Goal: Information Seeking & Learning: Learn about a topic

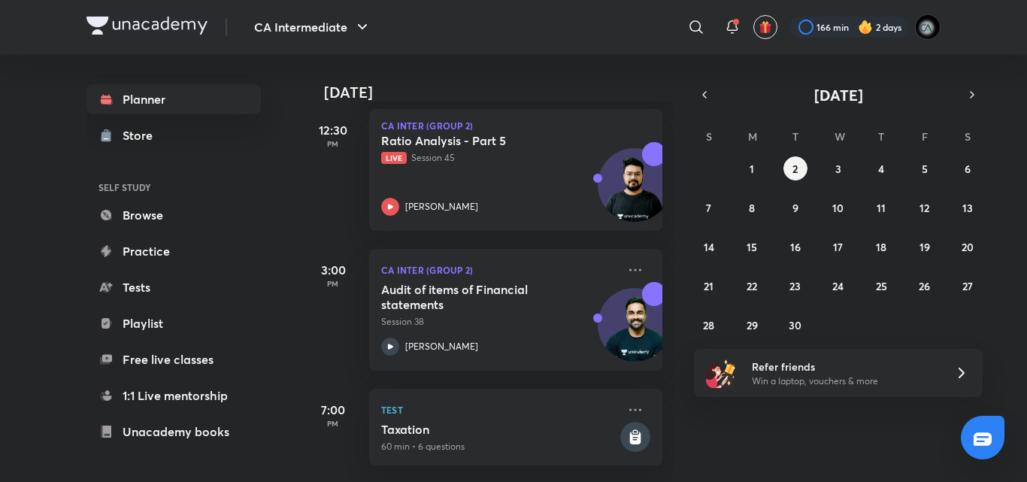
scroll to position [285, 0]
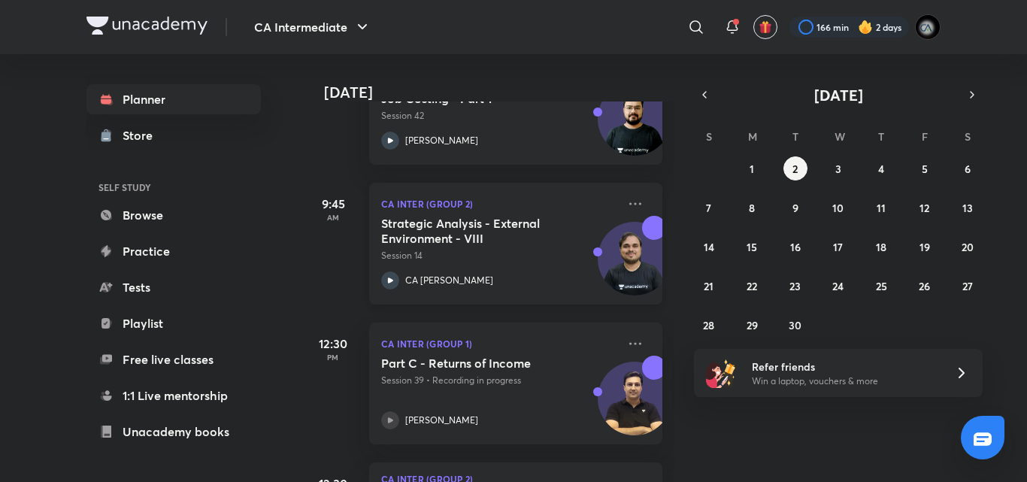
click at [494, 260] on p "Session 14" at bounding box center [499, 256] width 236 height 14
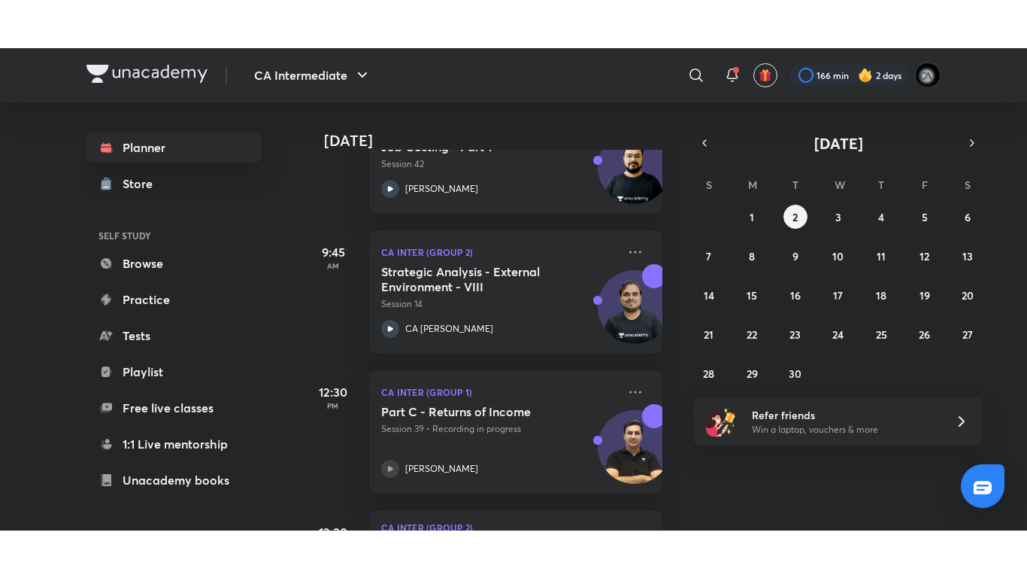
scroll to position [650, 0]
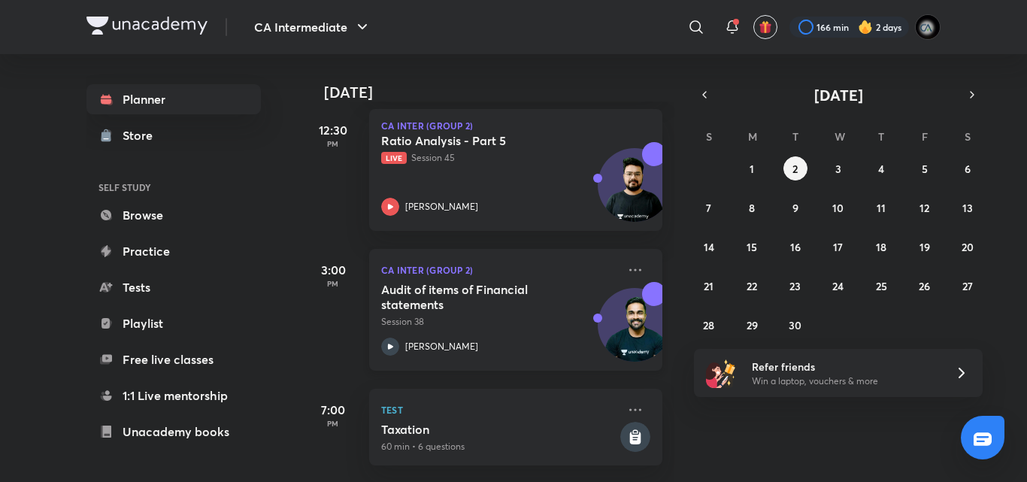
click at [514, 282] on h5 "Audit of items of Financial statements" at bounding box center [474, 297] width 187 height 30
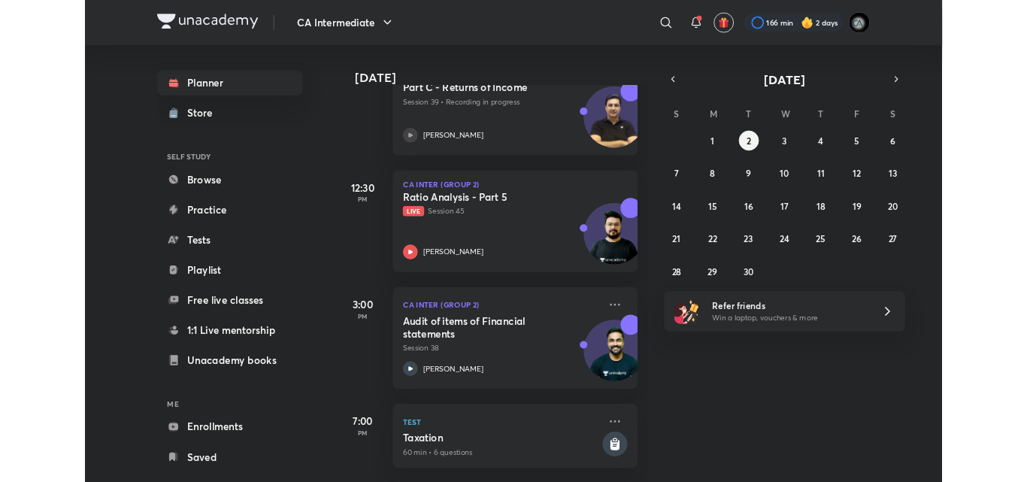
scroll to position [554, 0]
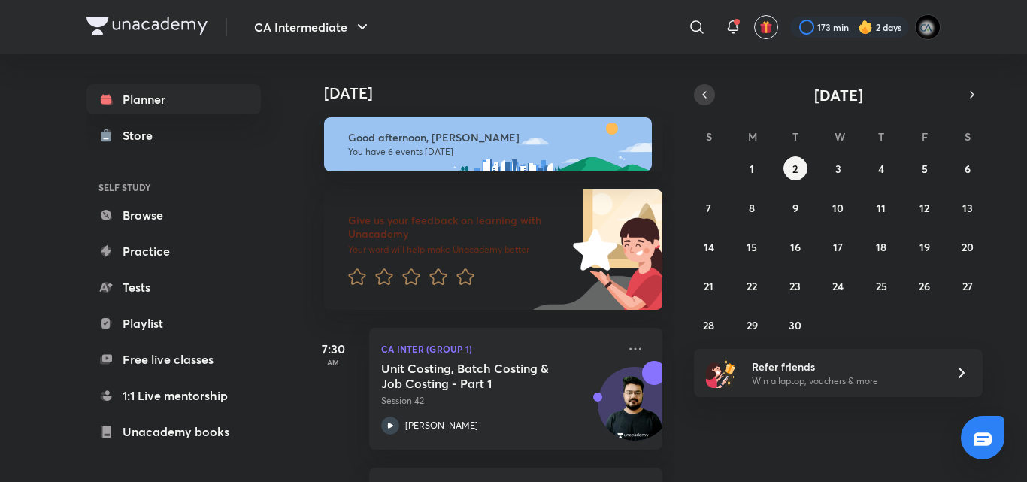
click at [704, 93] on icon "button" at bounding box center [705, 95] width 12 height 14
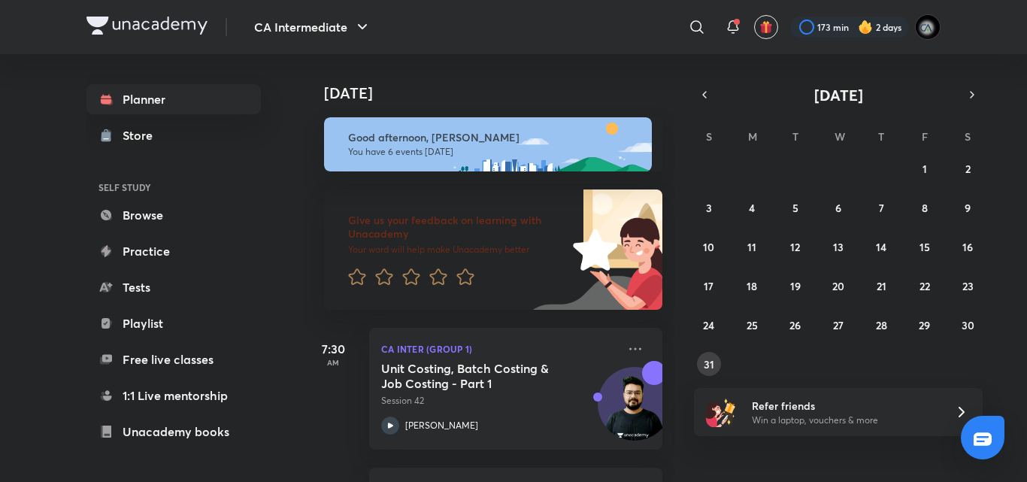
click at [709, 369] on abbr "31" at bounding box center [709, 364] width 11 height 14
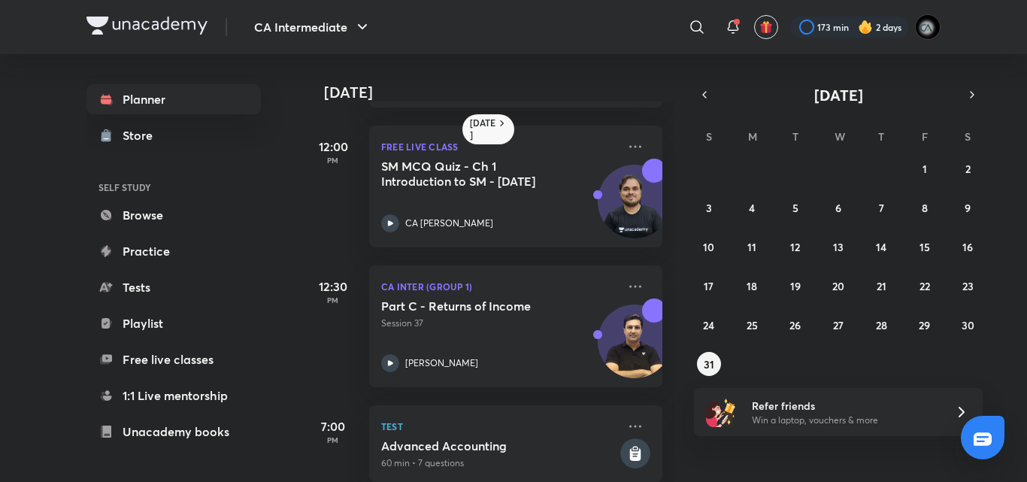
scroll to position [162, 0]
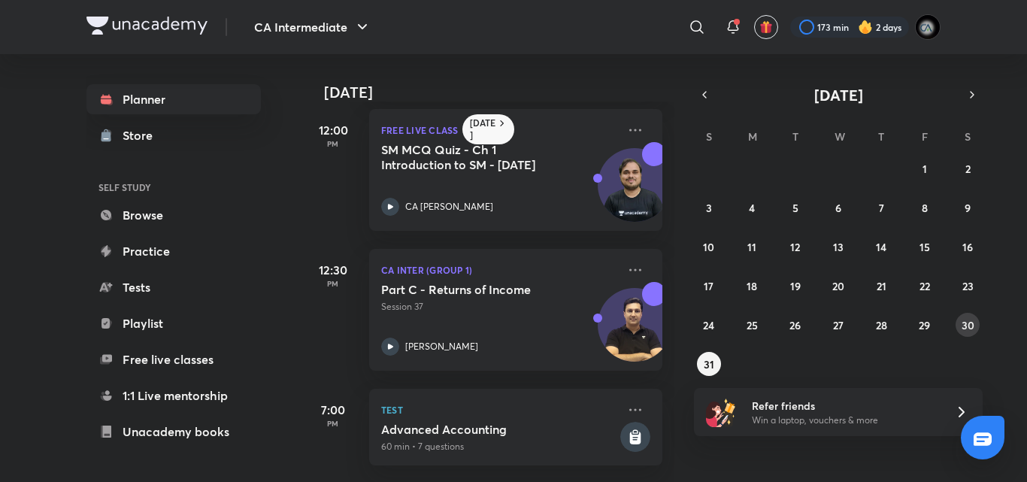
click at [966, 330] on abbr "30" at bounding box center [968, 325] width 13 height 14
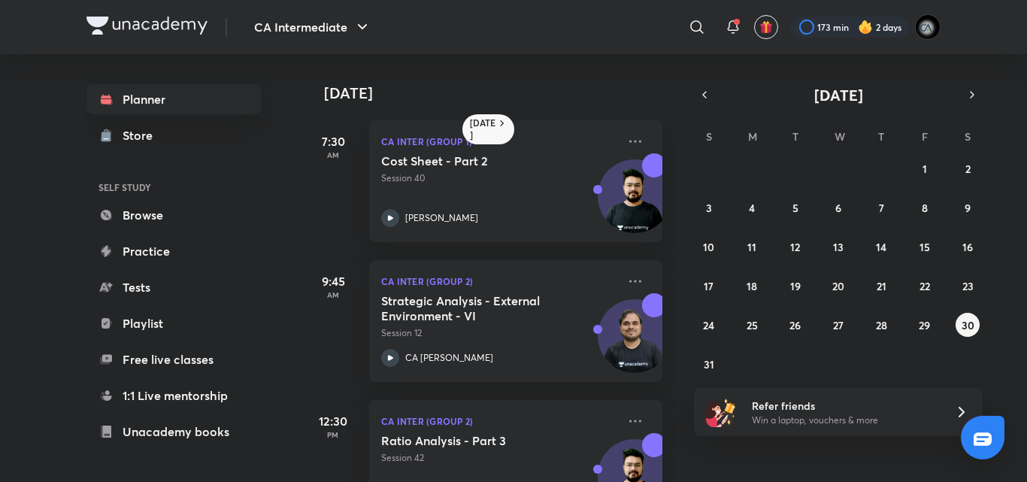
scroll to position [203, 0]
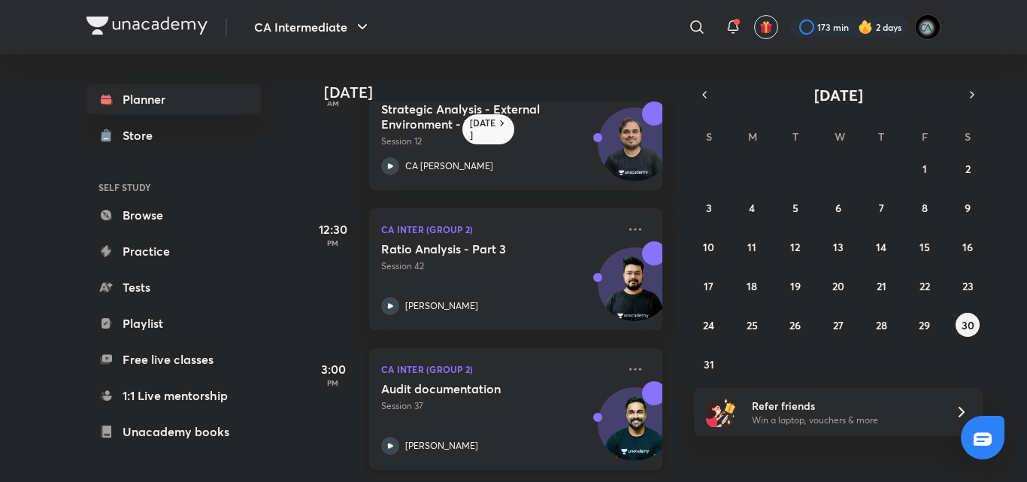
click at [453, 403] on div "Audit documentation Session 37 [PERSON_NAME]" at bounding box center [499, 418] width 236 height 74
